Goal: Transaction & Acquisition: Book appointment/travel/reservation

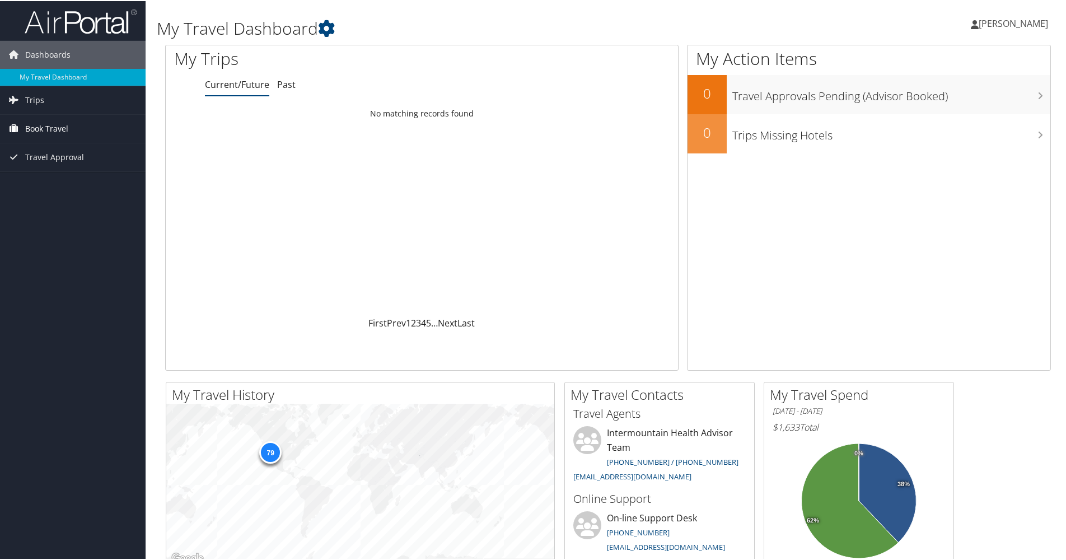
click at [52, 126] on span "Book Travel" at bounding box center [46, 128] width 43 height 28
click at [50, 189] on link "Book/Manage Online Trips" at bounding box center [73, 183] width 146 height 17
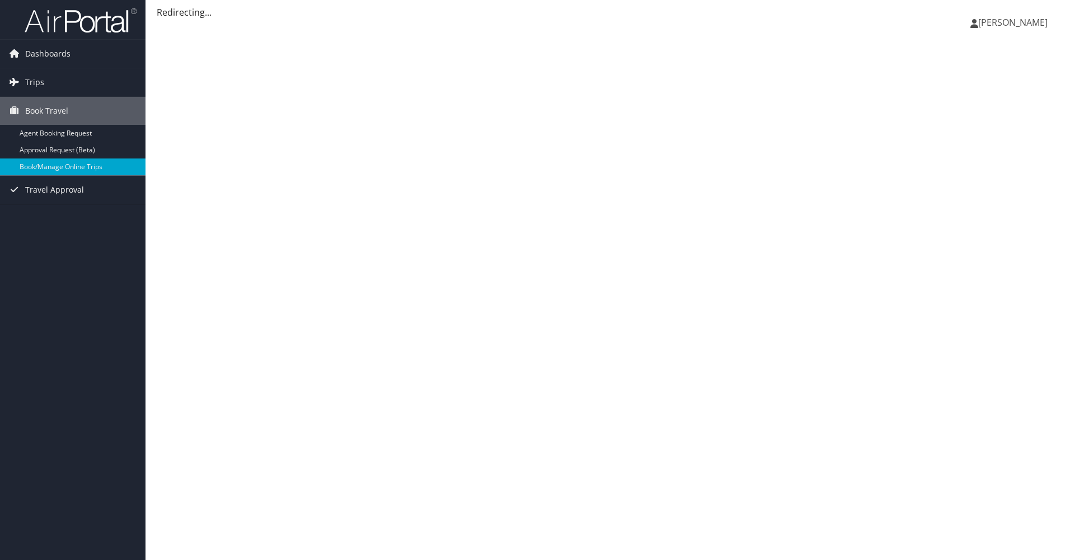
click at [1027, 25] on span "[PERSON_NAME]" at bounding box center [1012, 22] width 69 height 12
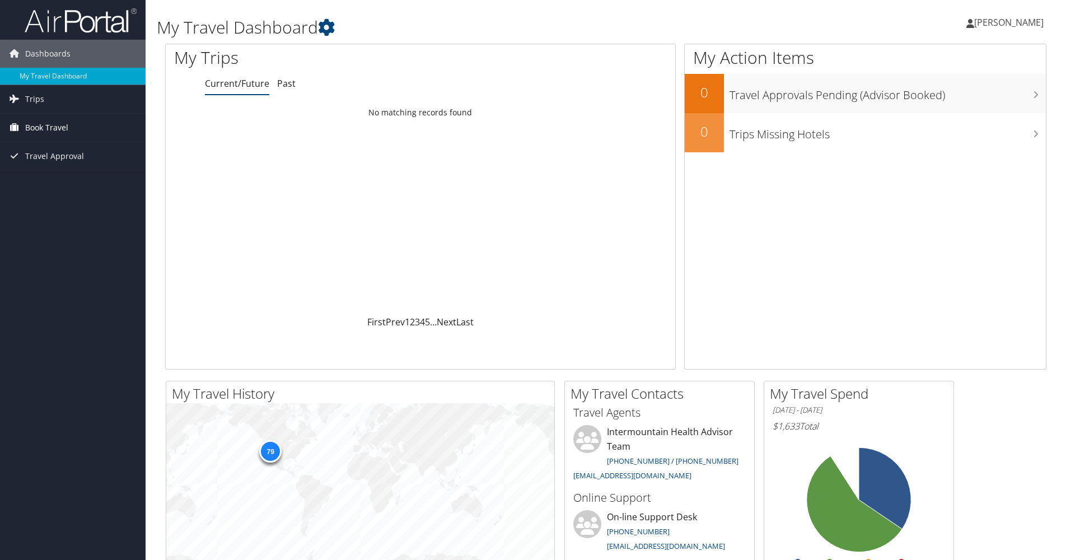
drag, startPoint x: 0, startPoint y: 0, endPoint x: 57, endPoint y: 130, distance: 142.4
click at [57, 130] on span "Book Travel" at bounding box center [46, 128] width 43 height 28
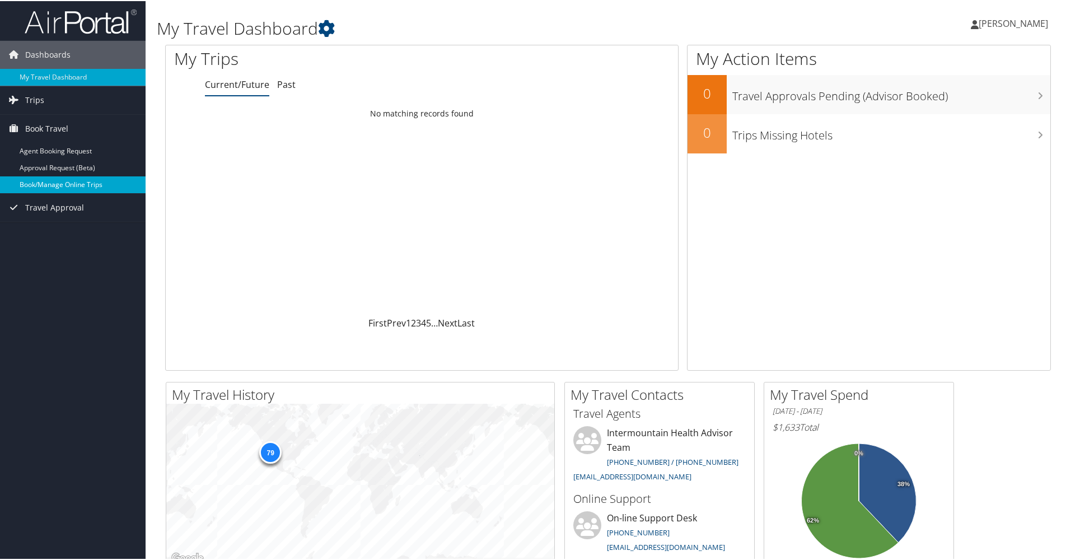
click at [81, 186] on link "Book/Manage Online Trips" at bounding box center [73, 183] width 146 height 17
